Goal: Transaction & Acquisition: Subscribe to service/newsletter

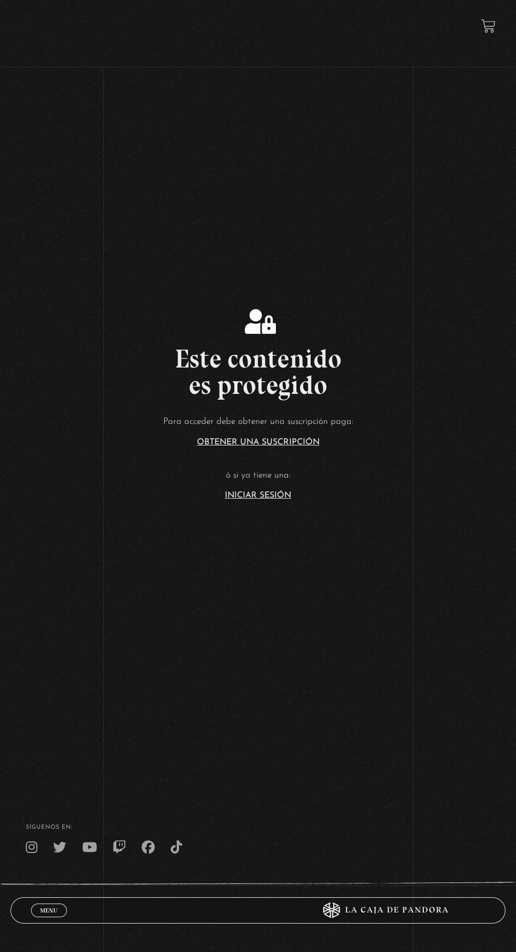
click at [274, 499] on link "Iniciar Sesión" at bounding box center [258, 495] width 66 height 8
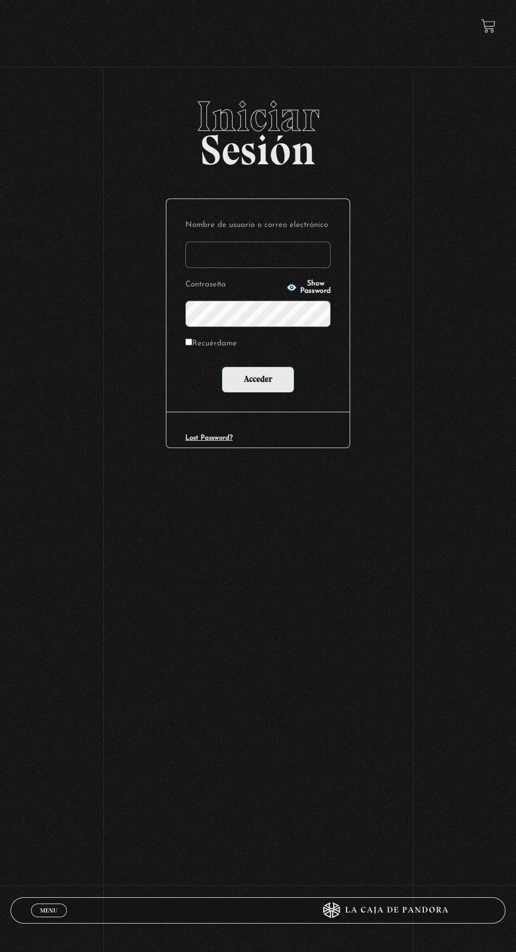
click at [285, 264] on input "Nombre de usuario o correo electrónico" at bounding box center [257, 255] width 145 height 26
type input "lailabigail@gmail.com"
click at [222, 366] on input "Acceder" at bounding box center [258, 379] width 73 height 26
click at [276, 383] on input "Acceder" at bounding box center [258, 379] width 73 height 26
